Goal: Information Seeking & Learning: Learn about a topic

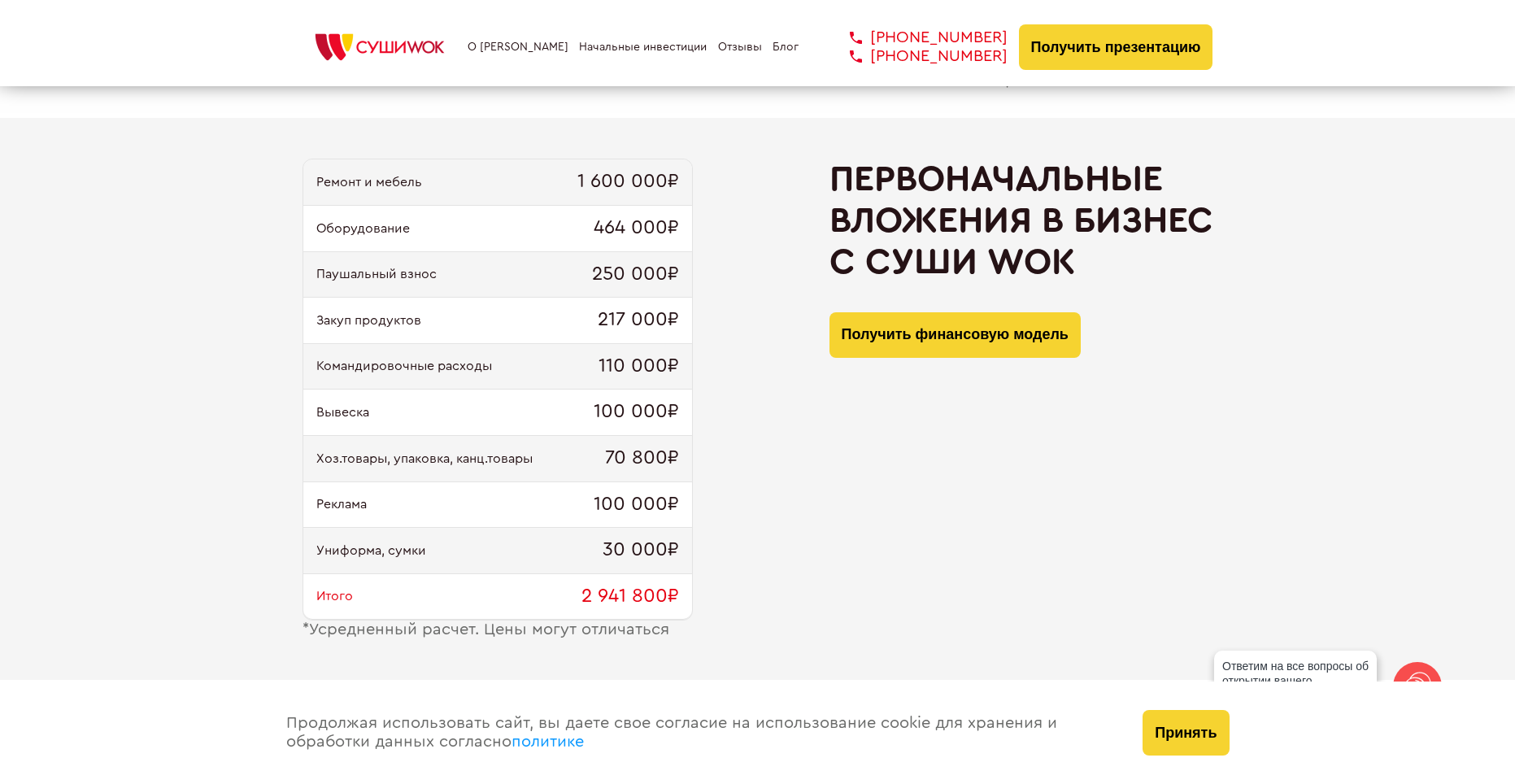
scroll to position [1626, 0]
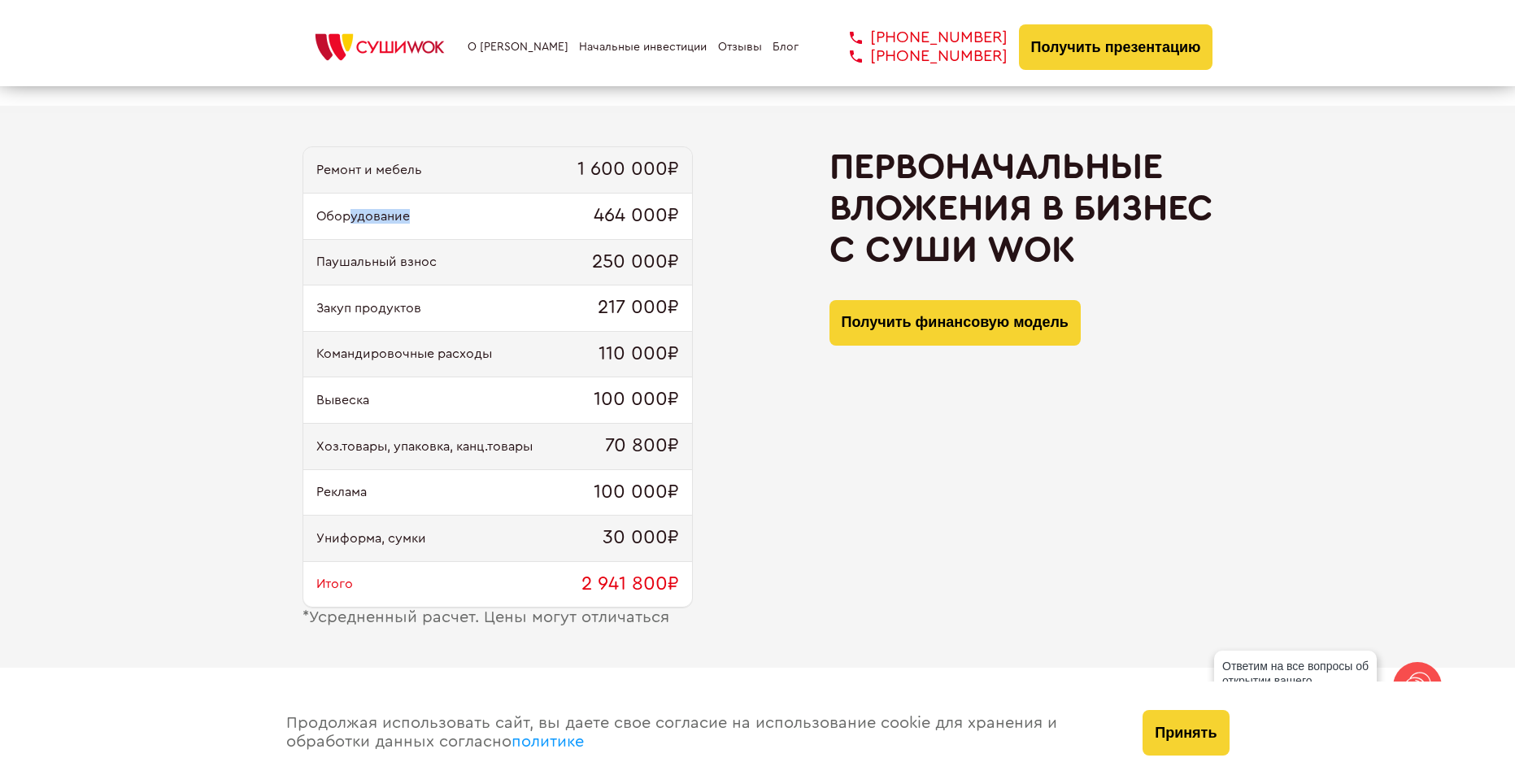
drag, startPoint x: 347, startPoint y: 208, endPoint x: 468, endPoint y: 214, distance: 121.1
click at [468, 214] on div "Оборудование 464 000₽" at bounding box center [498, 217] width 389 height 46
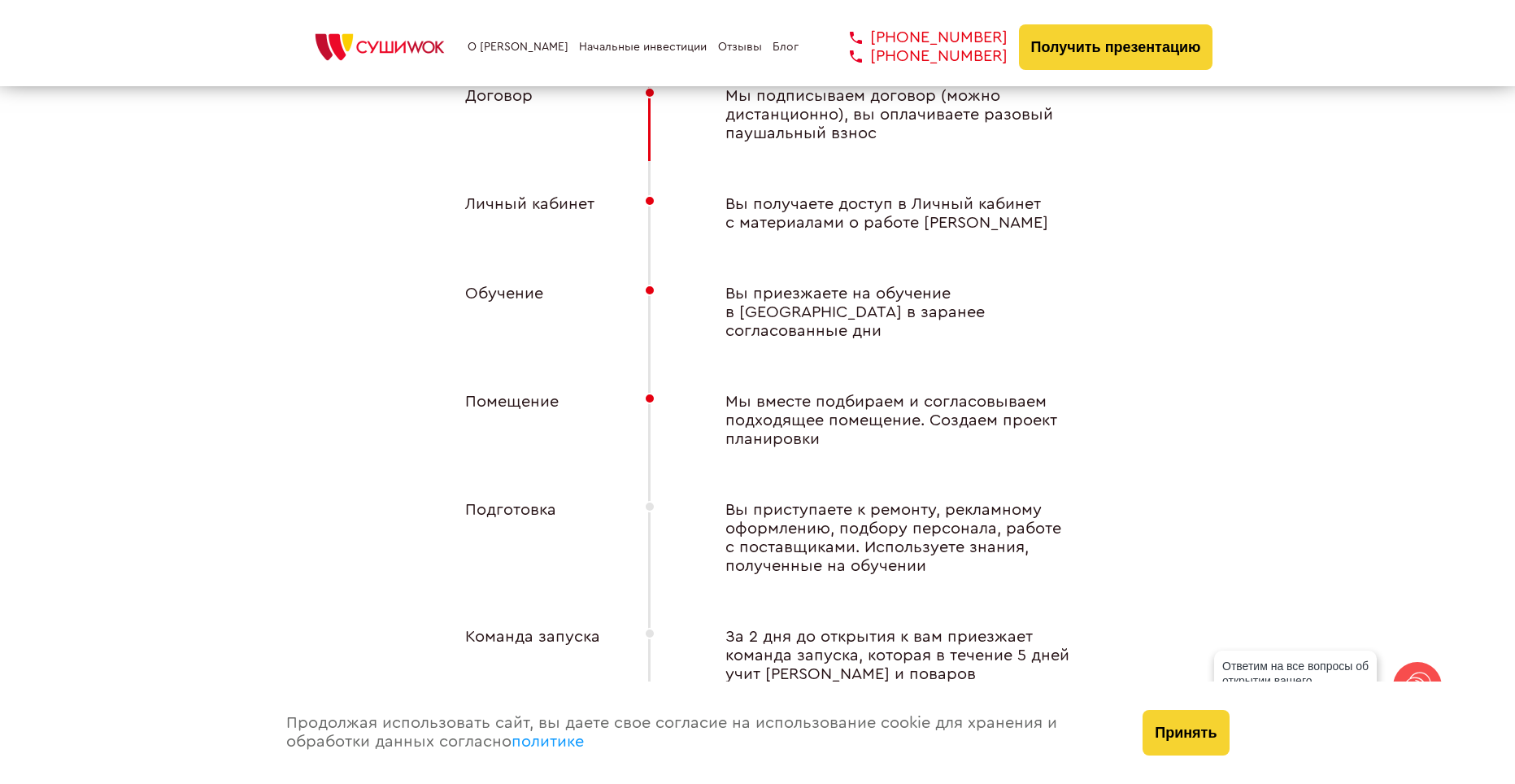
scroll to position [6342, 0]
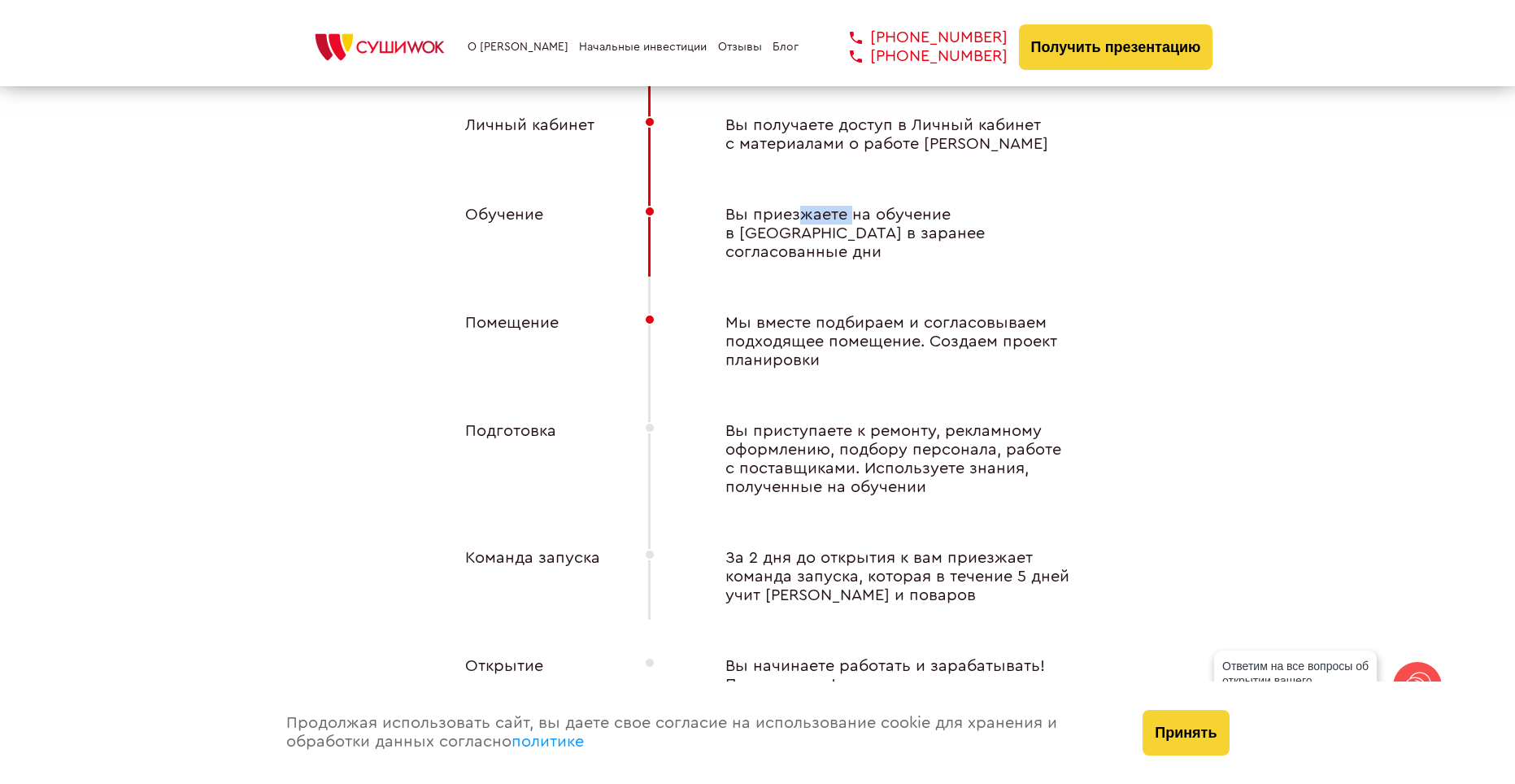
drag, startPoint x: 812, startPoint y: 215, endPoint x: 850, endPoint y: 214, distance: 38.0
click at [850, 214] on div "Вы приезжаете на обучение в [GEOGRAPHIC_DATA] в заранее согласованные дни" at bounding box center [888, 233] width 390 height 56
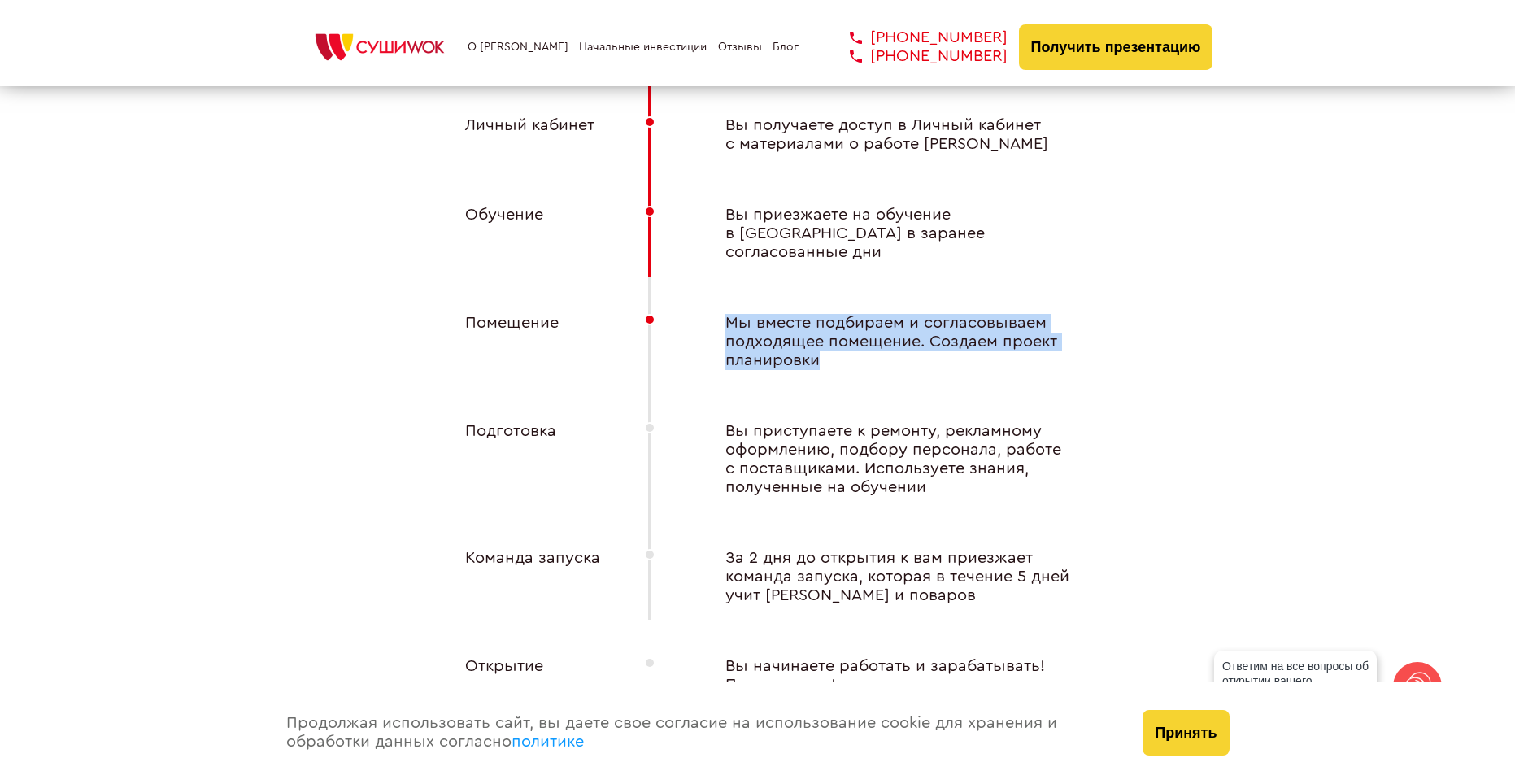
drag, startPoint x: 724, startPoint y: 297, endPoint x: 1001, endPoint y: 335, distance: 279.6
click at [1001, 335] on div "Мы вместе подбираем и согласовываем подходящее помещение. Создаем проект планир…" at bounding box center [888, 341] width 390 height 56
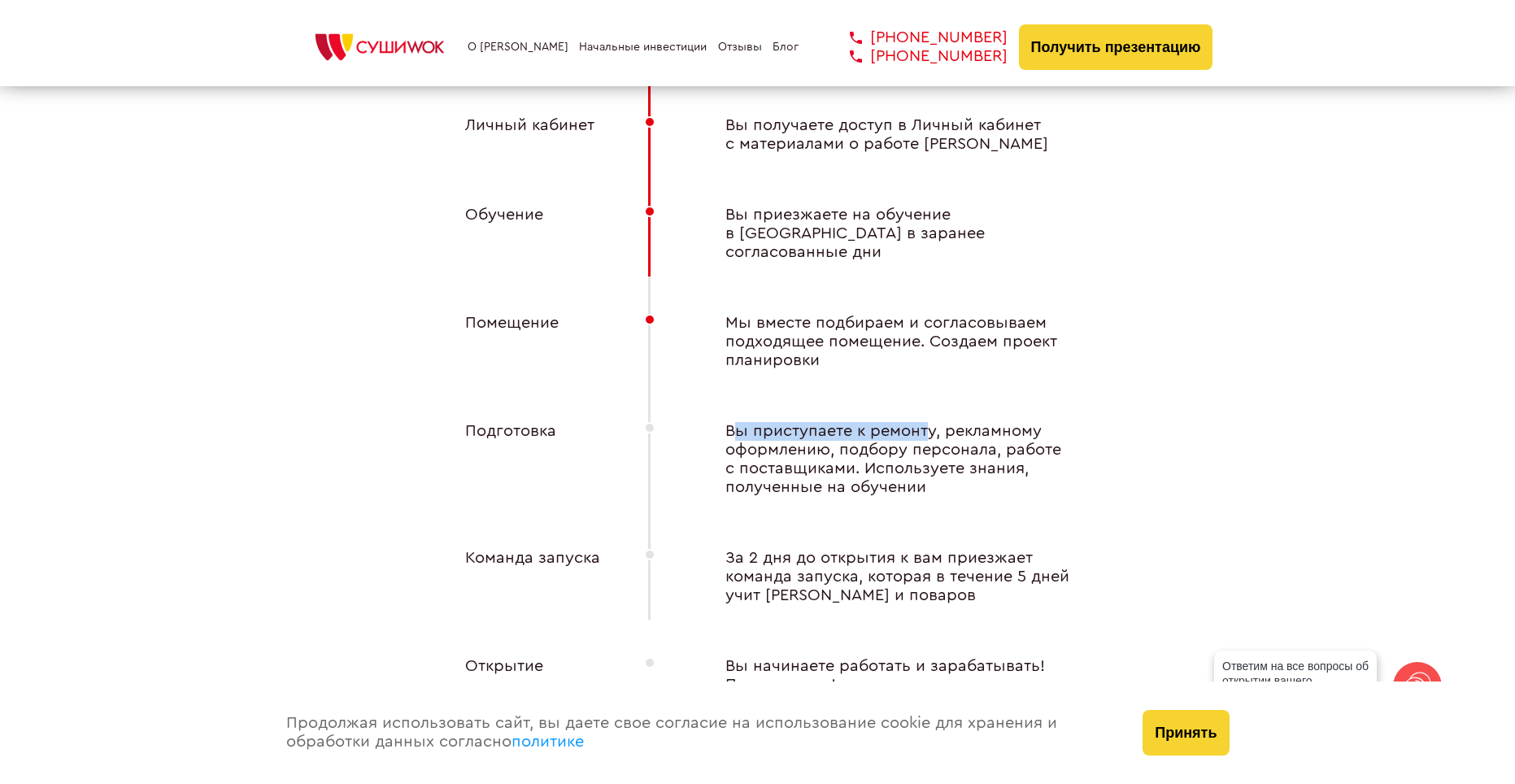
drag, startPoint x: 737, startPoint y: 415, endPoint x: 926, endPoint y: 391, distance: 190.5
click at [926, 391] on div "Договор Мы подписываем договор (можно дистанционно), вы оплачиваете разовый пау…" at bounding box center [758, 377] width 650 height 739
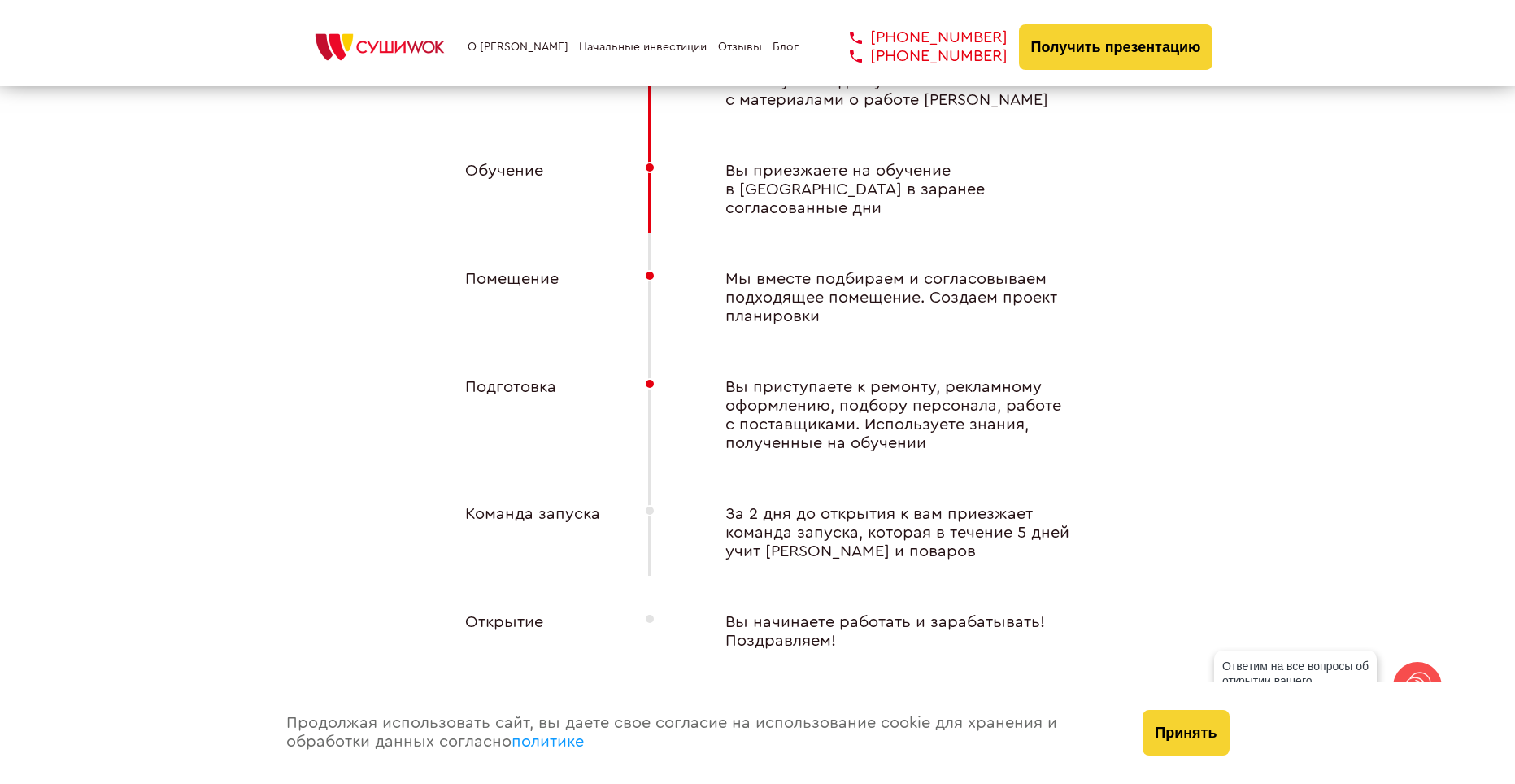
scroll to position [6423, 0]
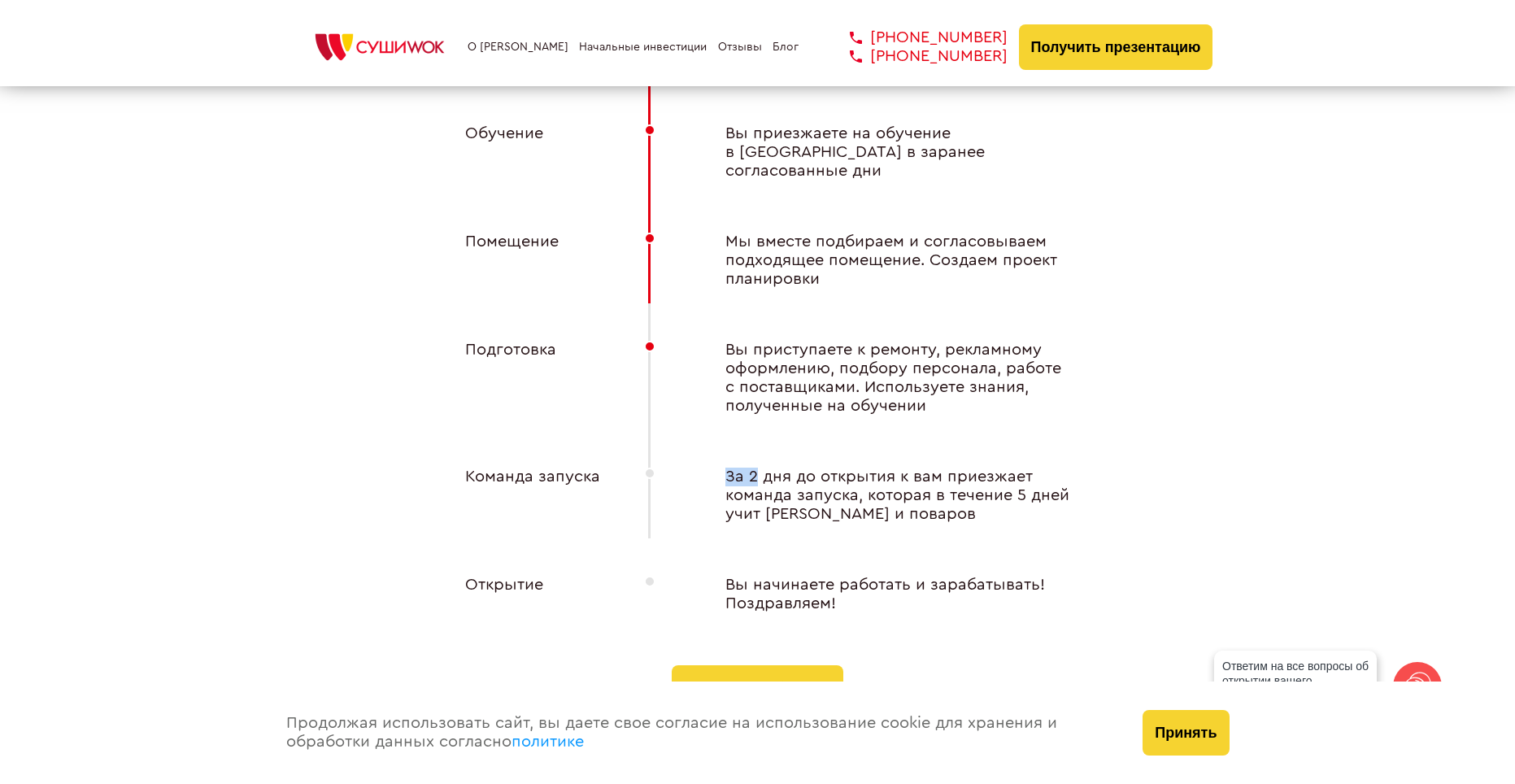
drag, startPoint x: 722, startPoint y: 453, endPoint x: 756, endPoint y: 459, distance: 34.5
click at [756, 467] on div "За 2 дня до открытия к вам приезжает команда запуска, которая в течение 5 дней …" at bounding box center [888, 495] width 390 height 56
click at [631, 431] on div "Договор Мы подписываем договор (можно дистанционно), вы оплачиваете разовый пау…" at bounding box center [758, 296] width 650 height 739
click at [650, 467] on div at bounding box center [649, 473] width 11 height 11
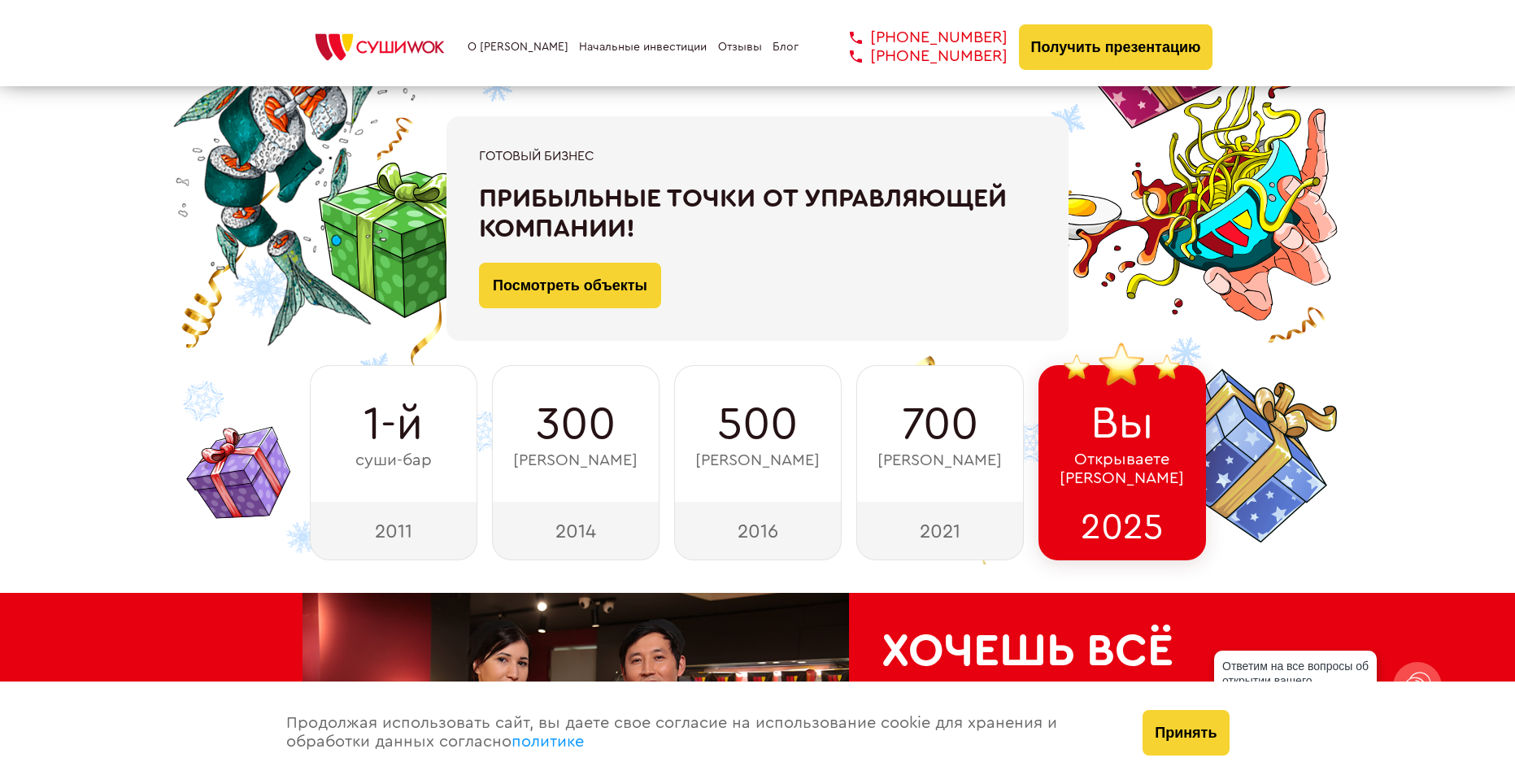
scroll to position [0, 0]
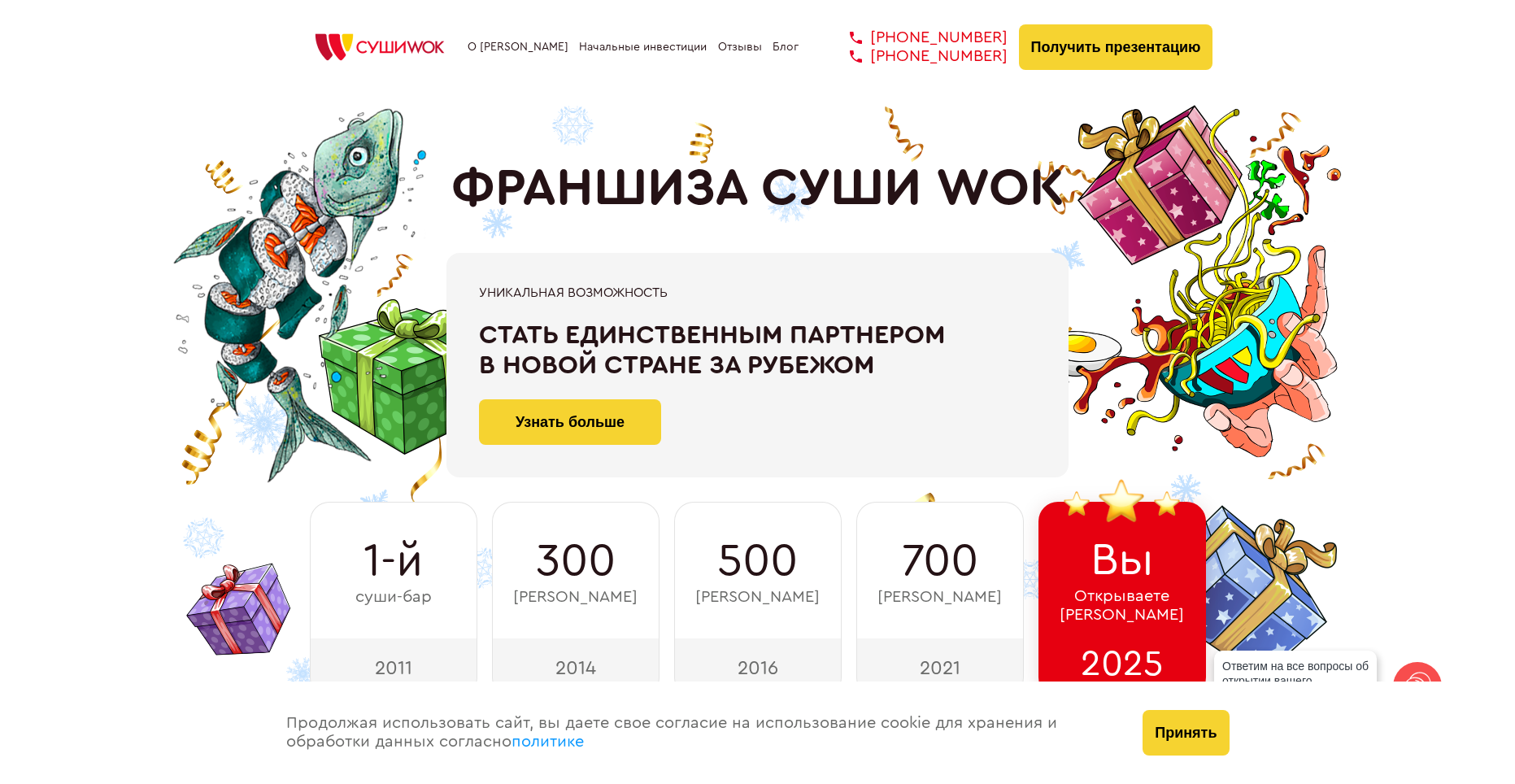
click at [344, 608] on div "1-й суши-бар" at bounding box center [393, 570] width 167 height 136
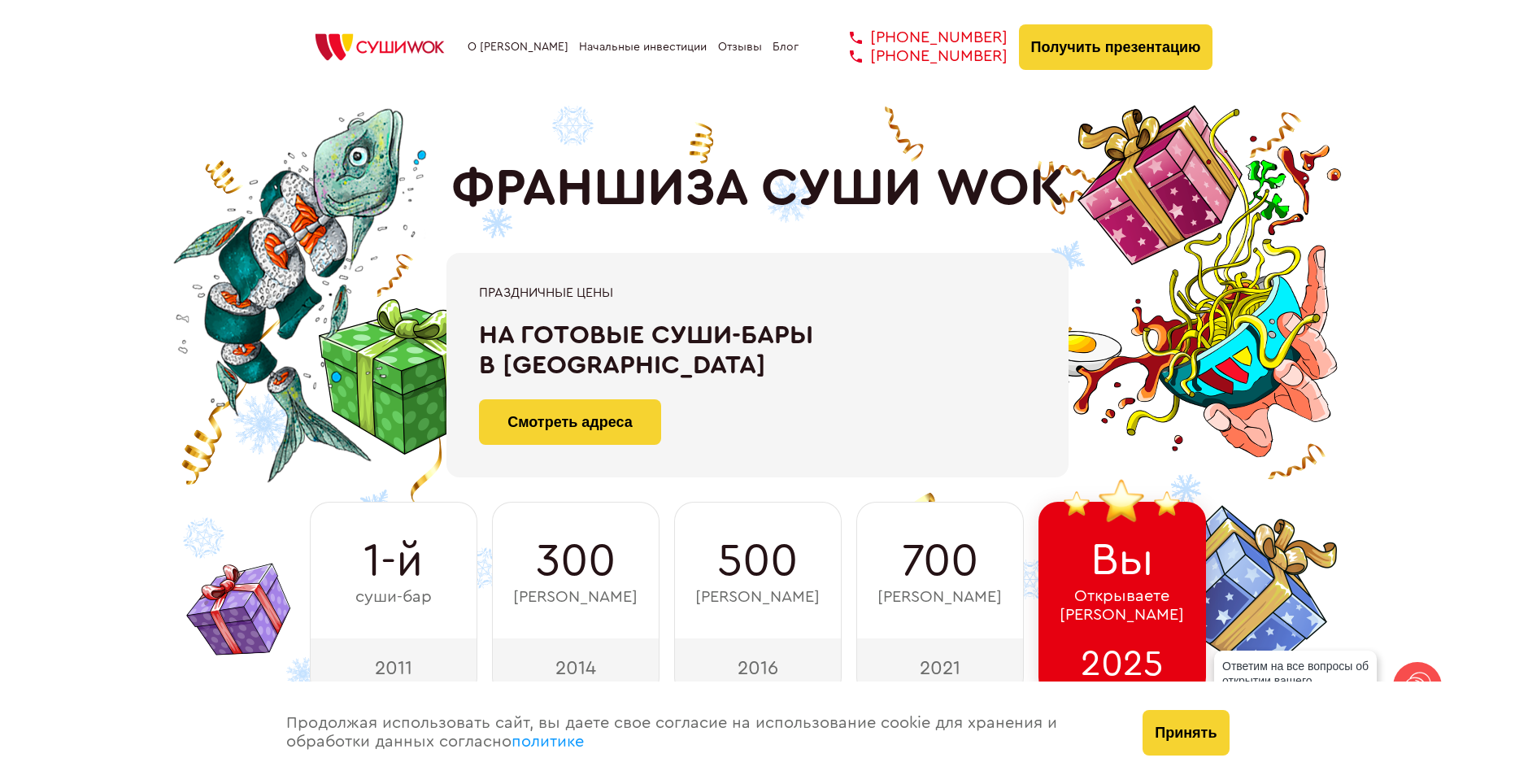
click at [658, 46] on link "Начальные инвестиции" at bounding box center [643, 46] width 128 height 13
